Goal: Task Accomplishment & Management: Use online tool/utility

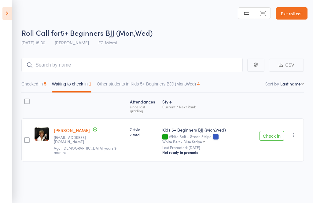
click at [21, 13] on header "Roll Call for 5+ Beginners BJJ (Mon,Wed) [DATE] 15:30 [PERSON_NAME] FC Miami Ma…" at bounding box center [156, 24] width 313 height 49
click at [10, 16] on icon at bounding box center [6, 13] width 9 height 13
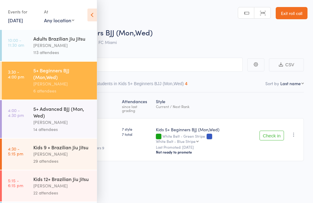
click at [63, 115] on div "5+ Advanced BJJ (Mon, Wed)" at bounding box center [62, 112] width 58 height 13
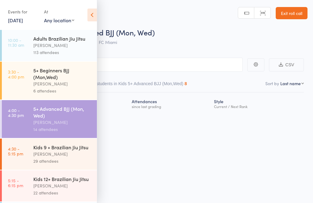
click at [96, 17] on icon at bounding box center [92, 15] width 9 height 13
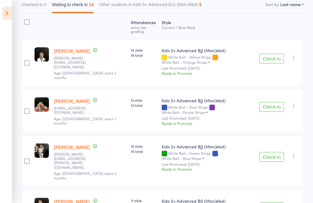
click at [279, 103] on button "Check in" at bounding box center [272, 108] width 24 height 10
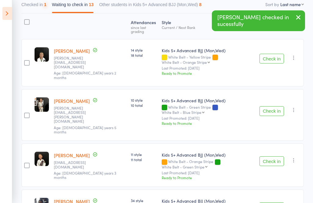
click at [279, 106] on button "Check in" at bounding box center [272, 111] width 24 height 10
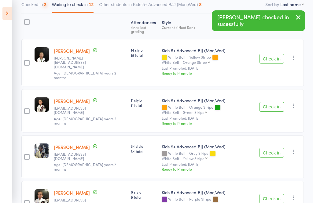
click at [278, 102] on button "Check in" at bounding box center [272, 107] width 24 height 10
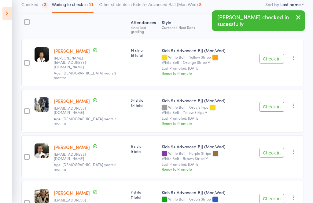
click at [277, 102] on button "Check in" at bounding box center [272, 107] width 24 height 10
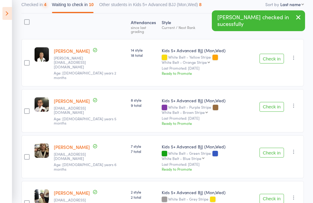
click at [277, 102] on button "Check in" at bounding box center [272, 107] width 24 height 10
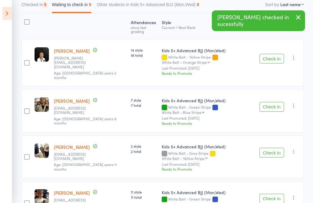
click at [275, 102] on button "Check in" at bounding box center [272, 107] width 24 height 10
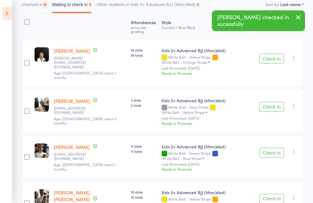
click at [275, 102] on button "Check in" at bounding box center [272, 107] width 24 height 10
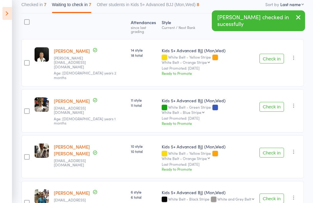
click at [277, 102] on button "Check in" at bounding box center [272, 107] width 24 height 10
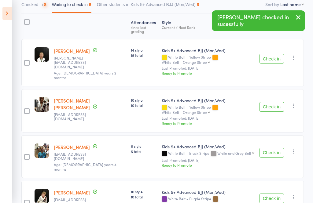
click at [276, 102] on button "Check in" at bounding box center [272, 107] width 24 height 10
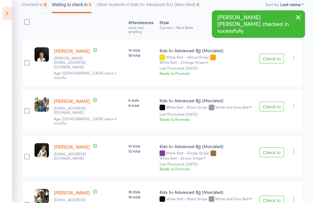
click at [278, 102] on button "Check in" at bounding box center [272, 107] width 24 height 10
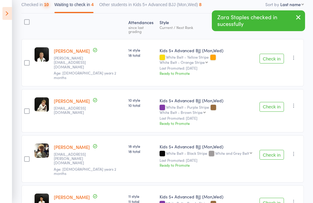
click at [277, 102] on button "Check in" at bounding box center [272, 107] width 24 height 10
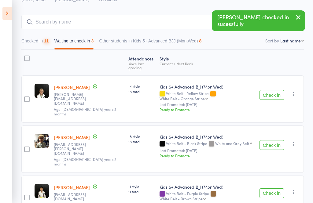
click at [276, 92] on button "Check in" at bounding box center [272, 95] width 24 height 10
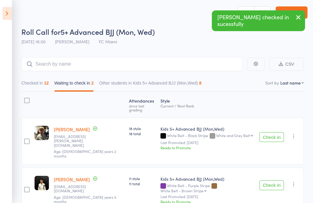
click at [36, 86] on button "Checked in 12" at bounding box center [35, 85] width 28 height 14
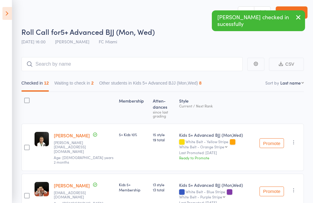
click at [297, 141] on icon "button" at bounding box center [294, 143] width 6 height 6
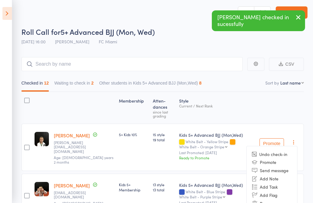
click at [289, 154] on li "Undo check-in" at bounding box center [272, 155] width 50 height 8
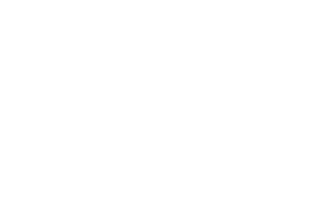
scroll to position [0, 0]
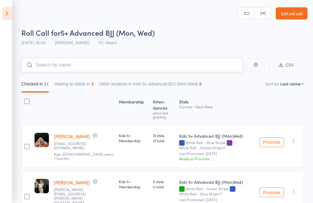
click at [184, 65] on input "search" at bounding box center [132, 65] width 222 height 14
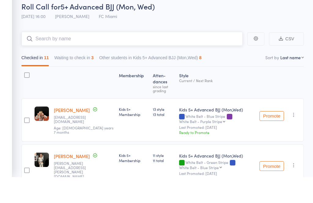
click at [201, 79] on button "Other students in Kids 5+ Advanced BJJ (Mon,Wed) 8" at bounding box center [150, 86] width 103 height 14
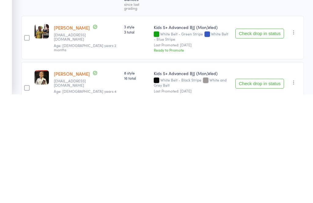
click at [272, 138] on button "Check drop in status" at bounding box center [260, 143] width 49 height 10
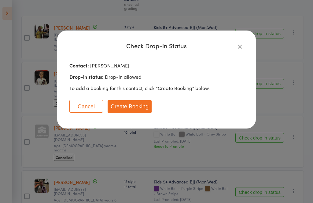
click at [241, 47] on icon "button" at bounding box center [240, 46] width 7 height 7
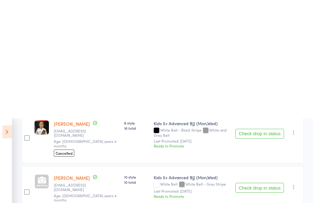
scroll to position [0, 0]
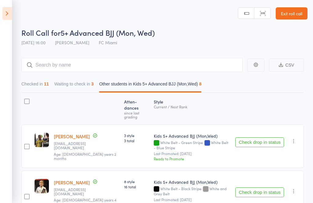
click at [35, 85] on button "Checked in 11" at bounding box center [35, 86] width 28 height 14
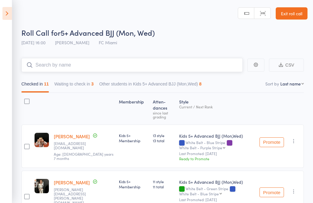
click at [107, 65] on input "search" at bounding box center [132, 65] width 222 height 14
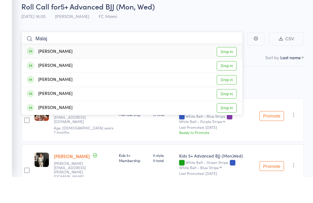
type input "Malaj"
click at [232, 73] on link "Drop in" at bounding box center [227, 77] width 20 height 9
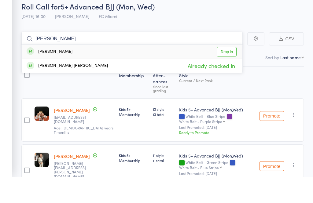
type input "archie"
click at [232, 73] on link "Drop in" at bounding box center [227, 77] width 20 height 9
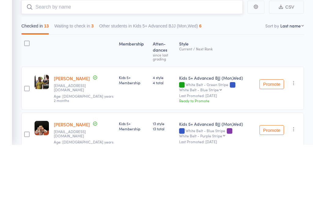
scroll to position [58, 0]
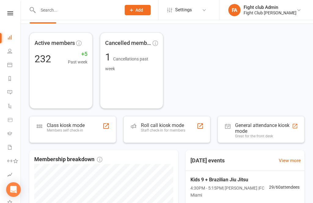
click at [155, 132] on div "Staff check-in for members" at bounding box center [163, 131] width 44 height 4
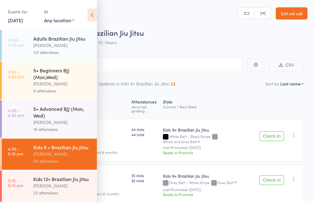
click at [97, 13] on icon at bounding box center [92, 15] width 9 height 13
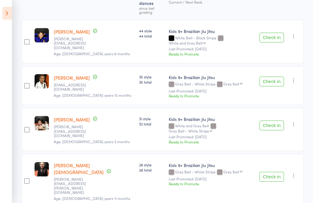
scroll to position [105, 0]
click at [281, 121] on button "Check in" at bounding box center [272, 126] width 24 height 10
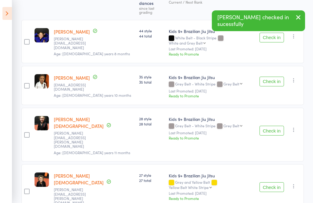
click at [282, 126] on button "Check in" at bounding box center [272, 131] width 24 height 10
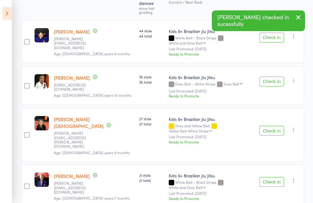
click at [280, 126] on button "Check in" at bounding box center [272, 131] width 24 height 10
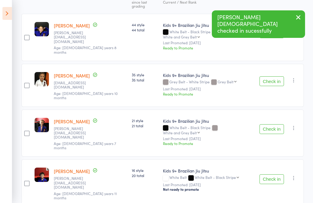
click at [282, 125] on button "Check in" at bounding box center [272, 130] width 24 height 10
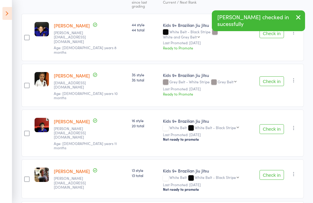
click at [283, 125] on button "Check in" at bounding box center [272, 130] width 24 height 10
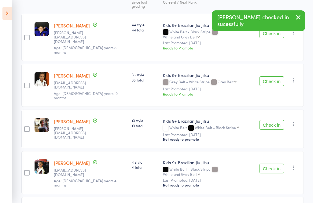
click at [282, 120] on button "Check in" at bounding box center [272, 125] width 24 height 10
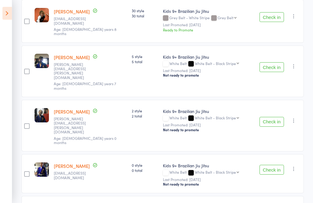
scroll to position [261, 0]
click at [278, 165] on button "Check in" at bounding box center [272, 170] width 24 height 10
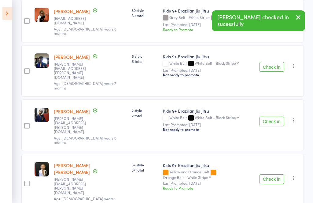
click at [277, 175] on button "Check in" at bounding box center [272, 180] width 24 height 10
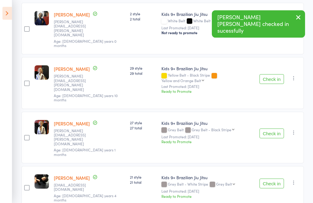
scroll to position [358, 0]
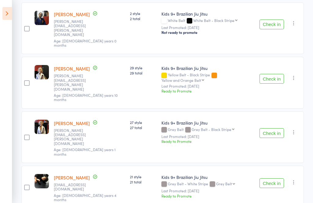
click at [277, 179] on button "Check in" at bounding box center [272, 184] width 24 height 10
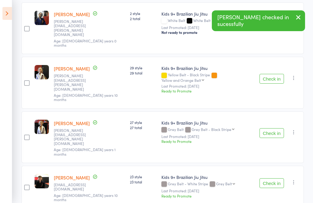
click at [282, 179] on button "Check in" at bounding box center [272, 184] width 24 height 10
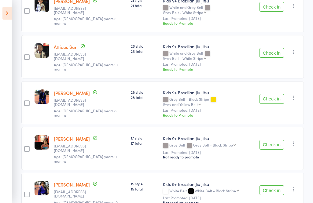
scroll to position [589, 0]
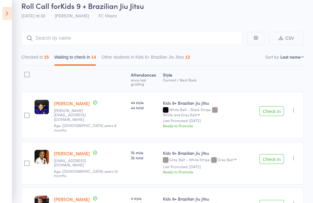
scroll to position [0, 0]
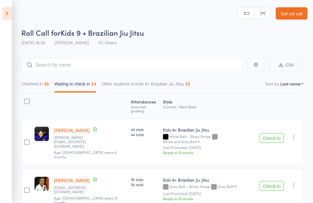
click at [45, 84] on button "Checked in 15" at bounding box center [35, 86] width 28 height 14
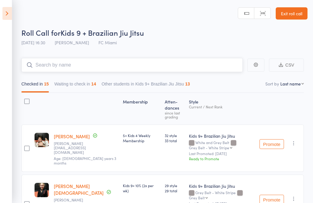
click at [142, 70] on input "search" at bounding box center [132, 65] width 222 height 14
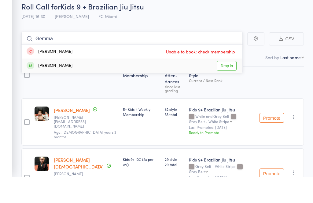
type input "Gemma"
click at [226, 88] on link "Drop in" at bounding box center [227, 92] width 20 height 9
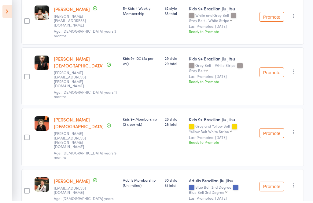
scroll to position [128, 0]
click at [291, 183] on icon "button" at bounding box center [294, 186] width 6 height 6
click at [283, 194] on li "Undo check-in" at bounding box center [272, 198] width 50 height 8
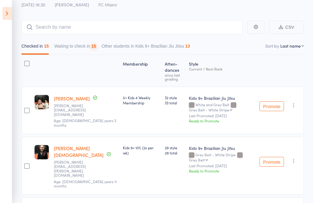
scroll to position [0, 0]
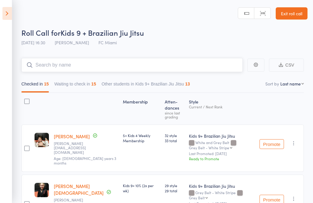
click at [135, 66] on input "search" at bounding box center [132, 65] width 222 height 14
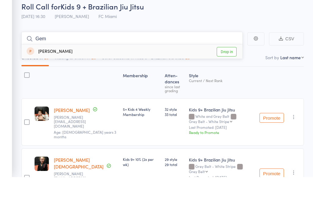
type input "Gemm"
